Goal: Task Accomplishment & Management: Use online tool/utility

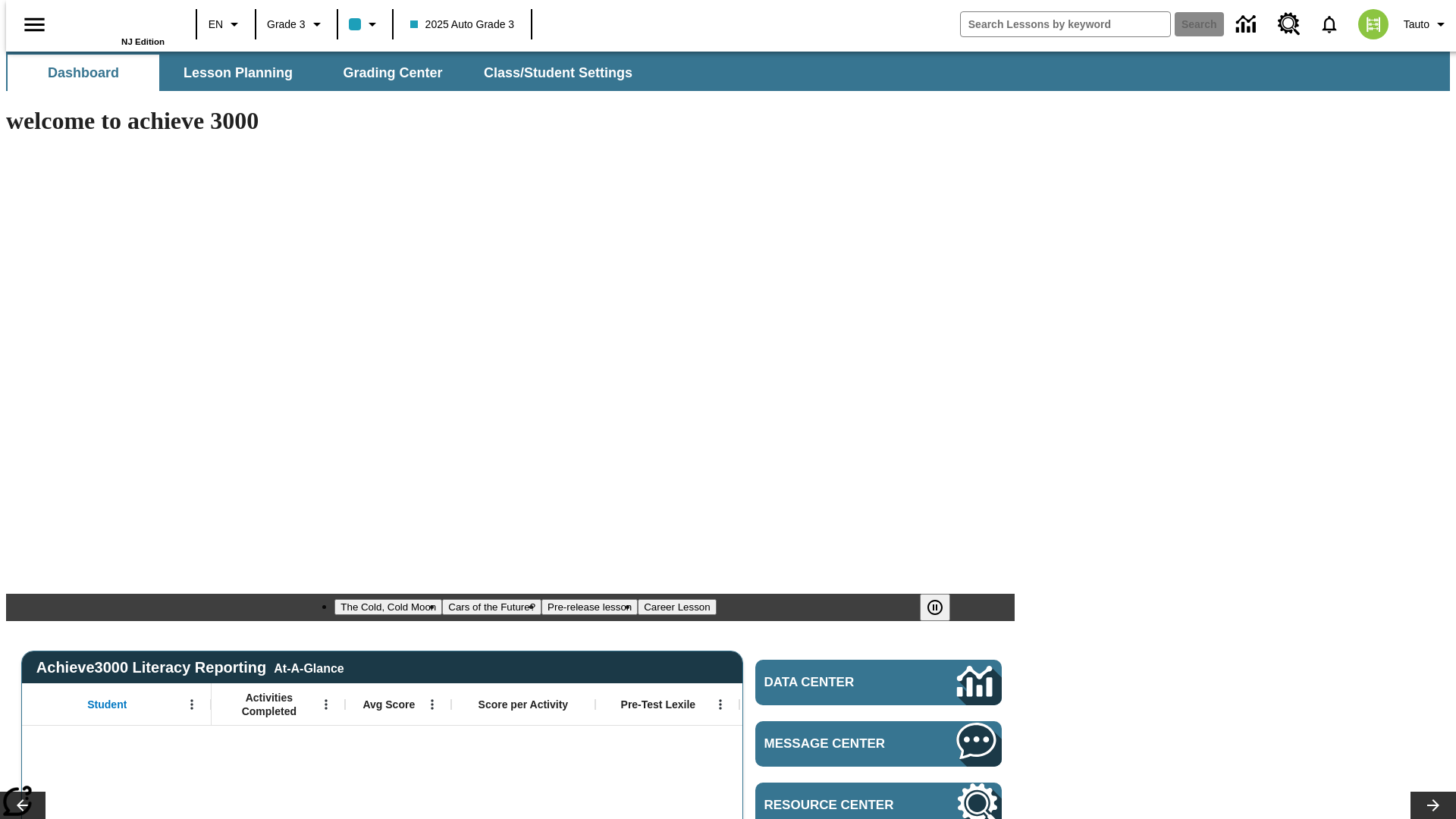
type input "-1"
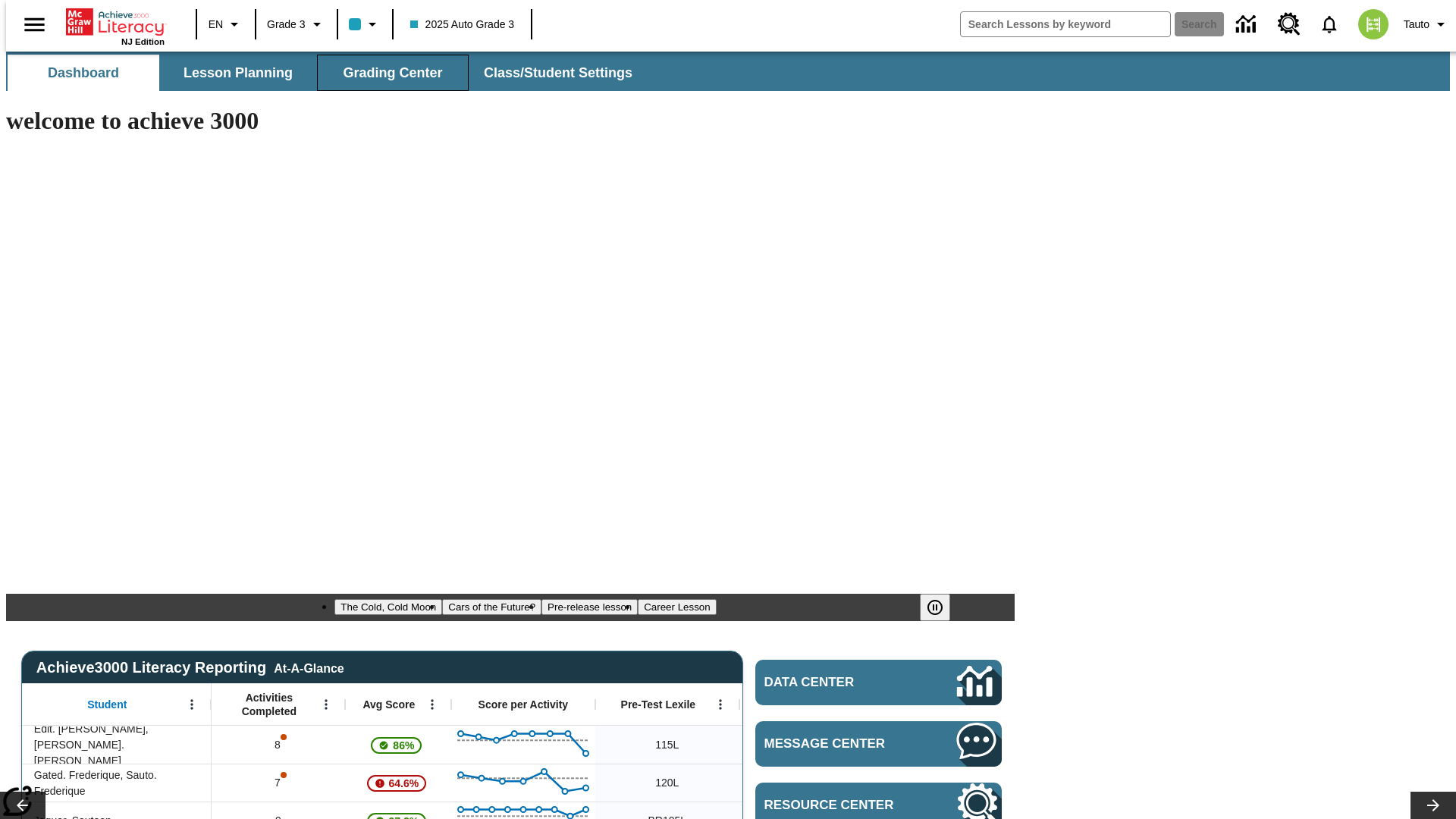
click at [387, 73] on span "Grading Center" at bounding box center [392, 74] width 99 height 18
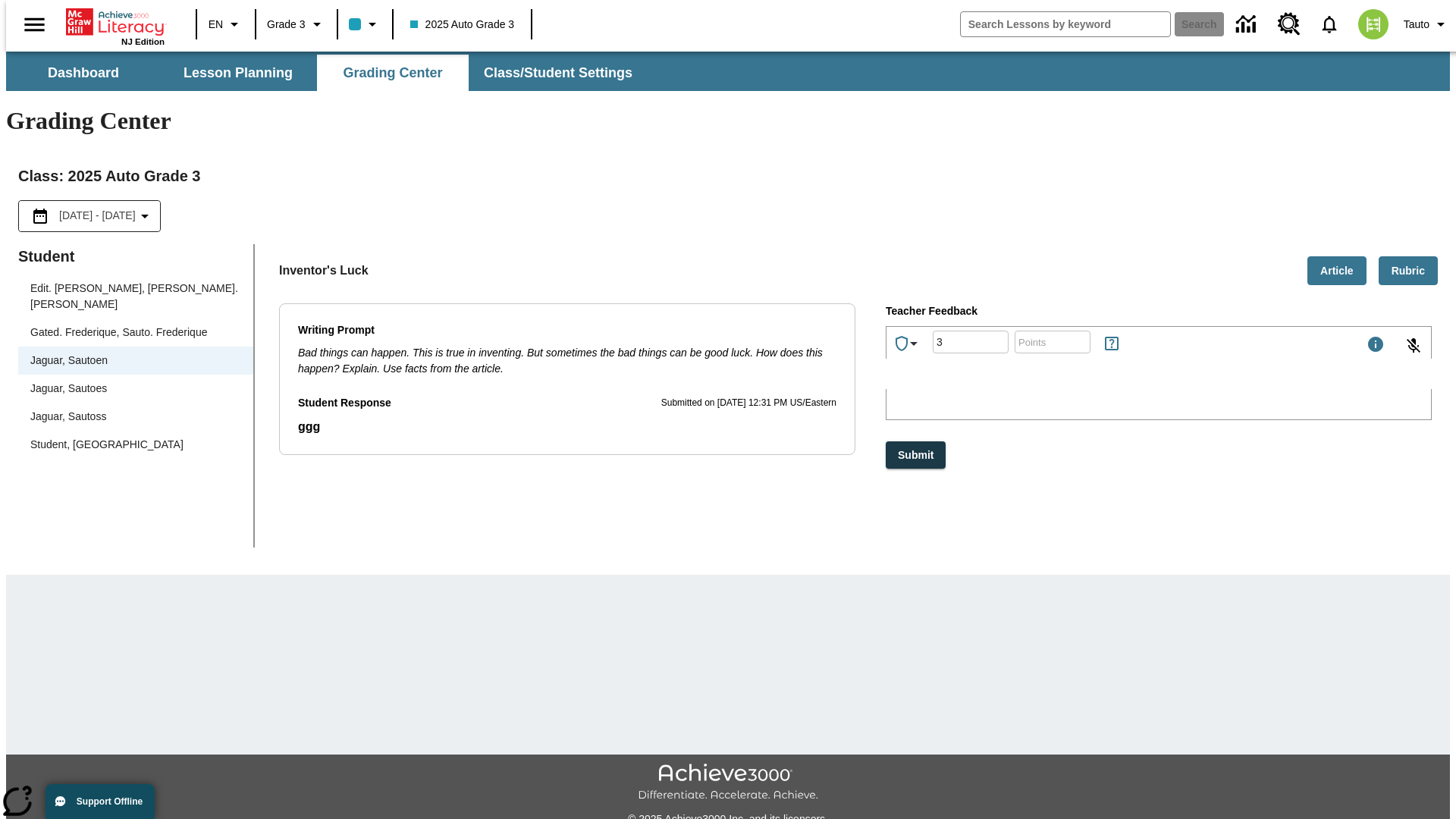
type input "3"
type input "10"
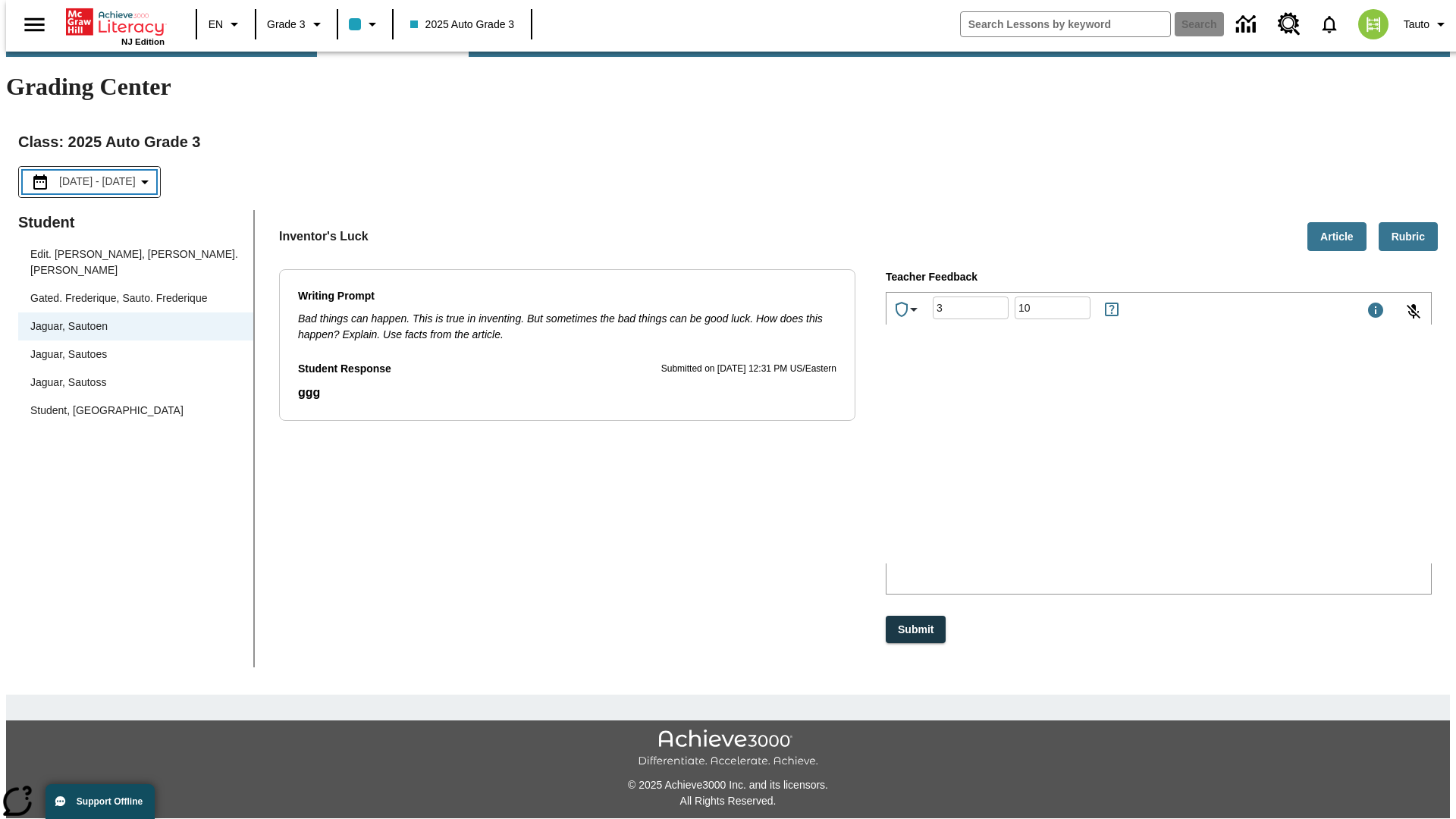
click at [1108, 466] on p "Type your response here." at bounding box center [1000, 464] width 216 height 13
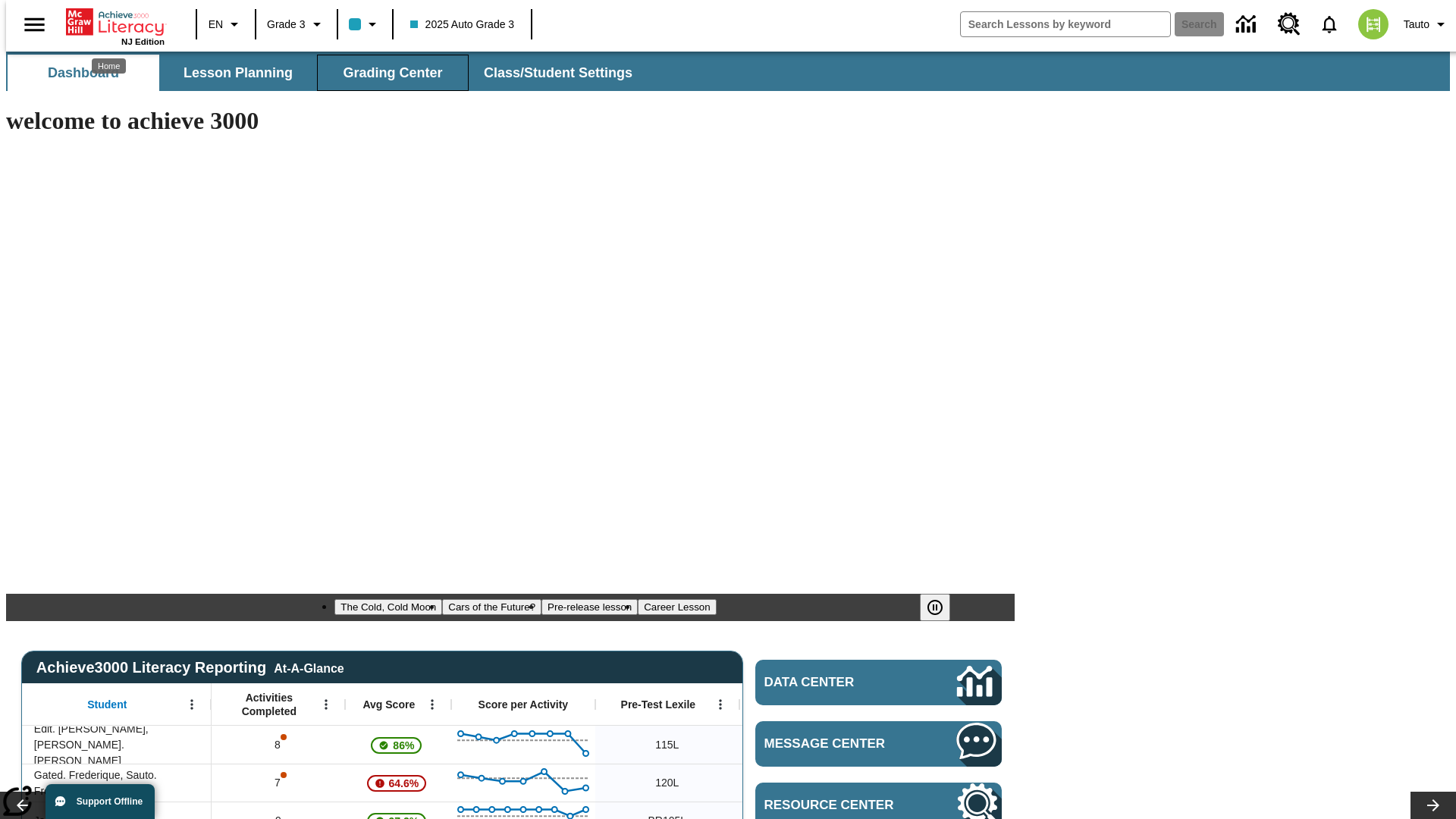
click at [387, 73] on span "Grading Center" at bounding box center [392, 74] width 99 height 18
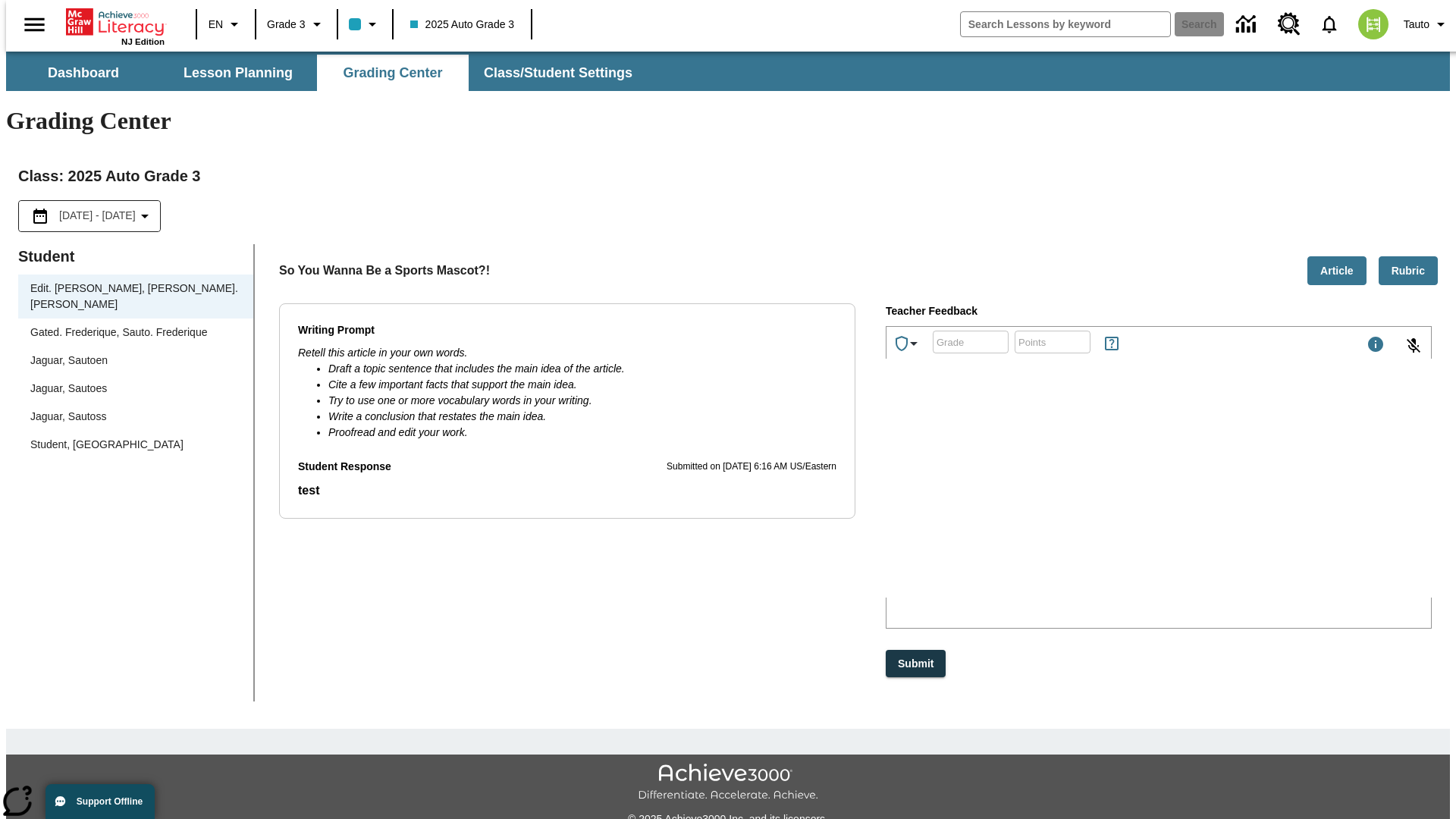
click at [130, 353] on div "Jaguar, Sautoen" at bounding box center [136, 361] width 211 height 16
